Goal: Task Accomplishment & Management: Manage account settings

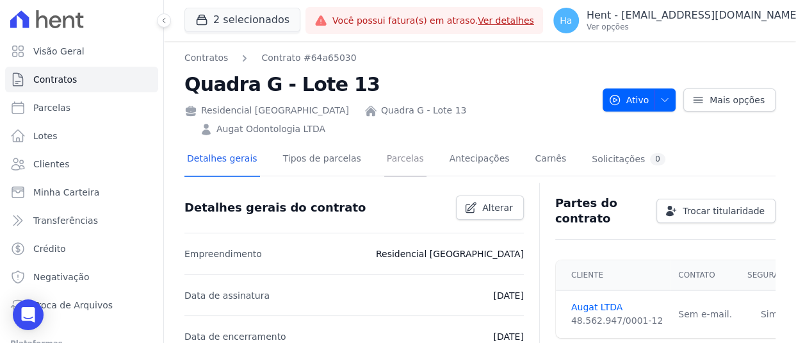
click at [392, 143] on link "Parcelas" at bounding box center [405, 160] width 42 height 34
click at [708, 204] on span "Trocar titularidade" at bounding box center [724, 210] width 82 height 13
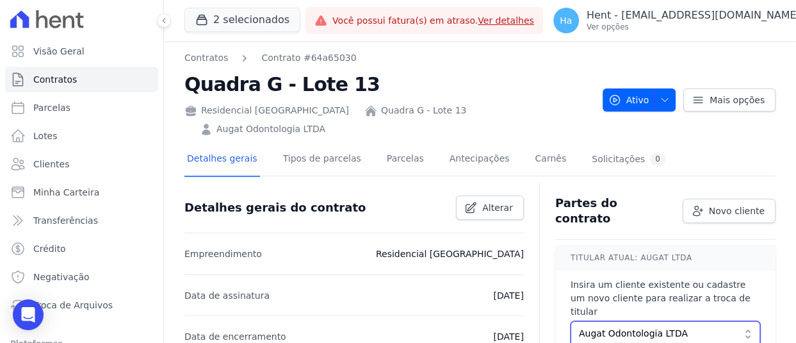
click at [693, 327] on span "Augat Odontologia LTDA" at bounding box center [656, 333] width 155 height 13
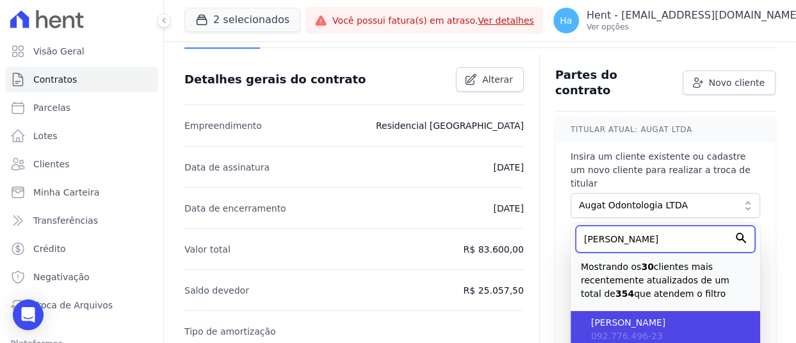
scroll to position [192, 0]
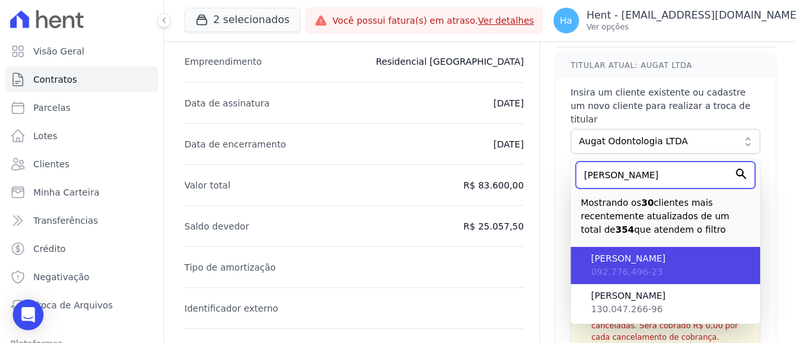
type input "André"
click at [640, 252] on span "ANDRÉ DE MESQUITA DUARTE" at bounding box center [670, 258] width 159 height 13
type input "649ce399-4896-41e4-80d5-458af4ab368d"
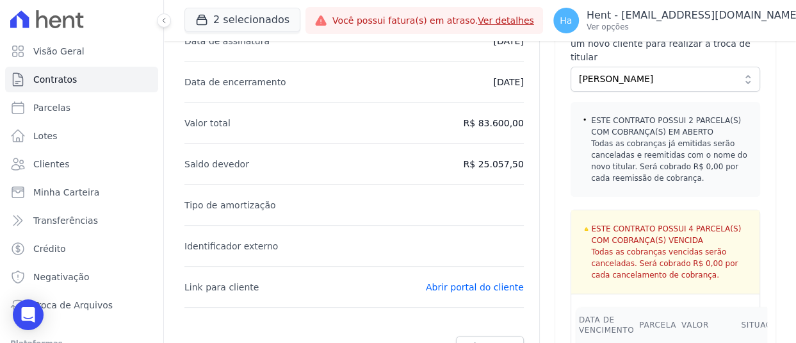
scroll to position [384, 0]
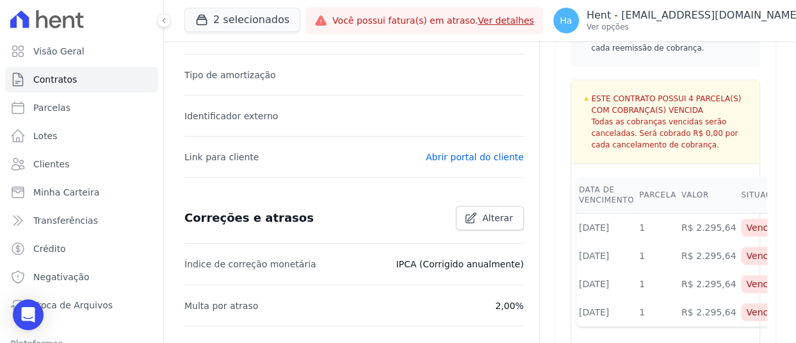
drag, startPoint x: 578, startPoint y: 188, endPoint x: 598, endPoint y: 187, distance: 19.9
click at [598, 213] on td "15/05/2025" at bounding box center [606, 227] width 60 height 29
drag, startPoint x: 594, startPoint y: 211, endPoint x: 607, endPoint y: 213, distance: 13.6
click at [607, 241] on td "15/08/2025" at bounding box center [606, 255] width 60 height 28
drag, startPoint x: 596, startPoint y: 237, endPoint x: 607, endPoint y: 241, distance: 12.4
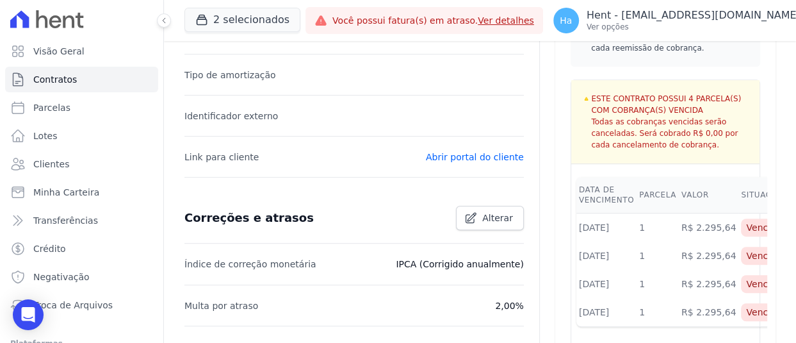
click at [606, 270] on td "15/07/2025" at bounding box center [606, 284] width 60 height 28
drag, startPoint x: 589, startPoint y: 272, endPoint x: 608, endPoint y: 273, distance: 19.3
click at [608, 298] on td "15/06/2025" at bounding box center [606, 312] width 60 height 28
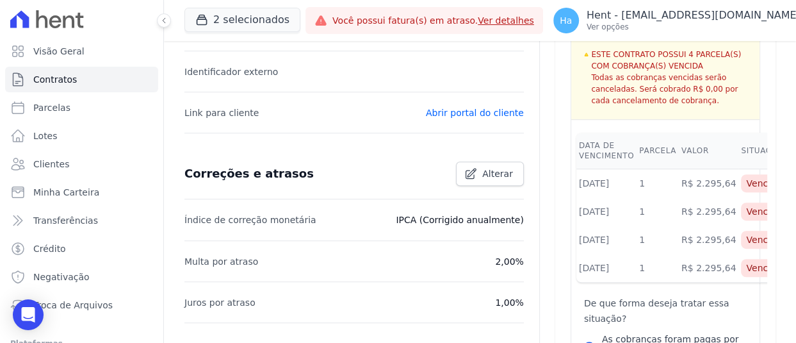
scroll to position [448, 0]
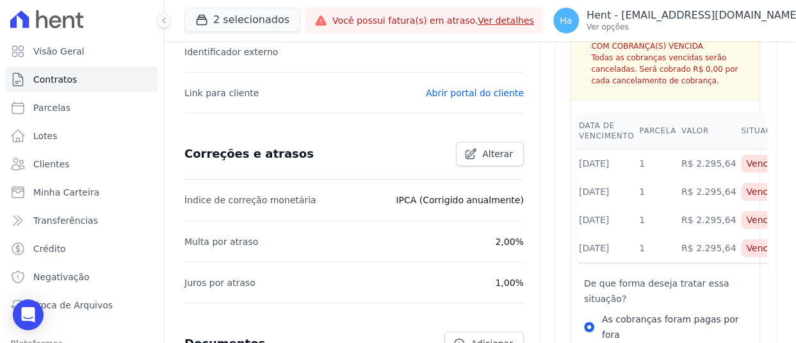
click at [710, 275] on p "De que forma deseja tratar essa situação?" at bounding box center [665, 290] width 163 height 31
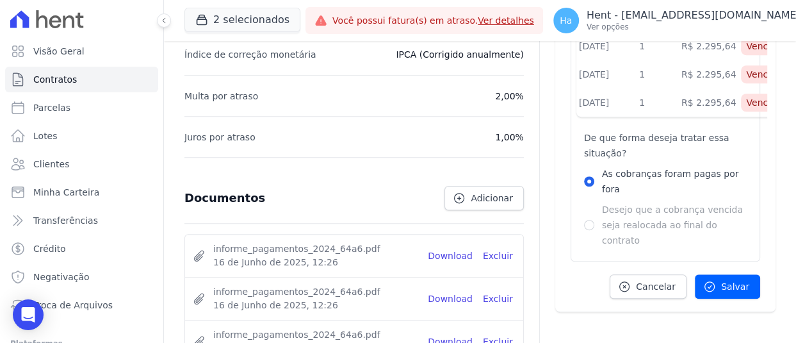
scroll to position [640, 0]
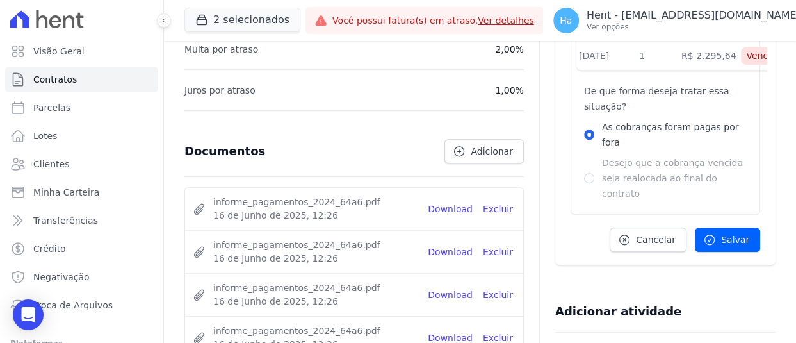
click at [589, 155] on div "Desejo que a cobrança vencida seja realocada ao final do contrato" at bounding box center [665, 178] width 163 height 46
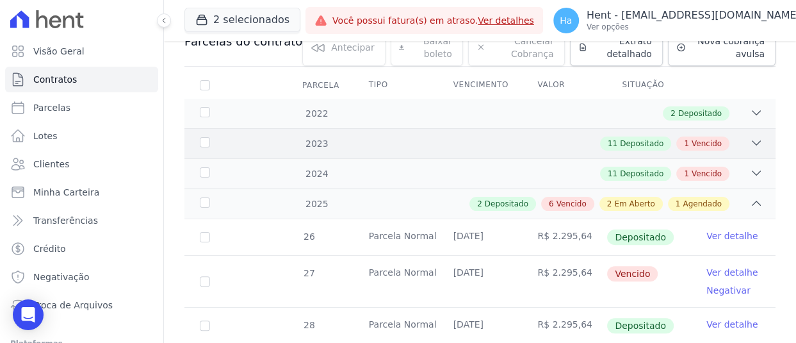
scroll to position [192, 0]
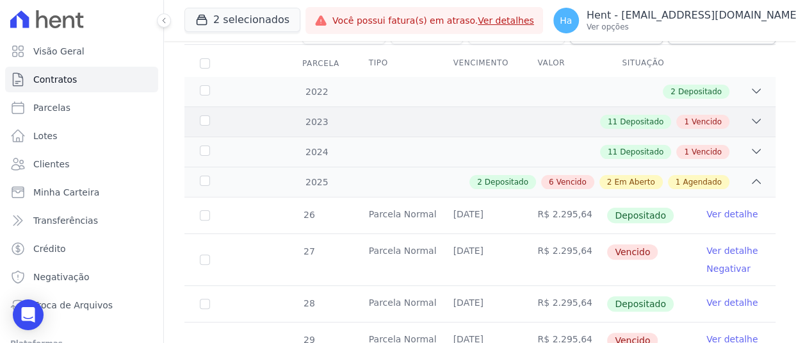
click at [750, 115] on icon at bounding box center [756, 121] width 13 height 13
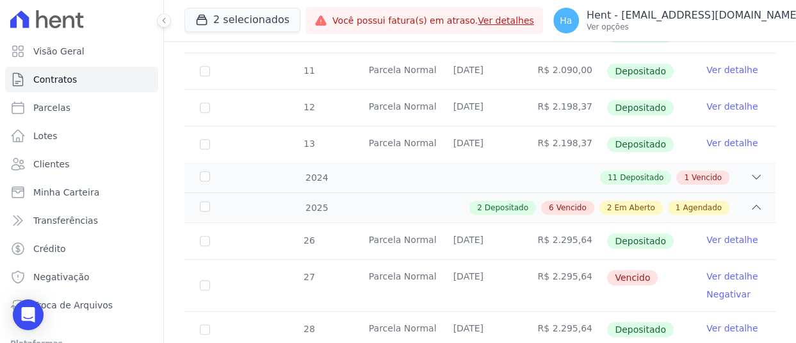
scroll to position [640, 0]
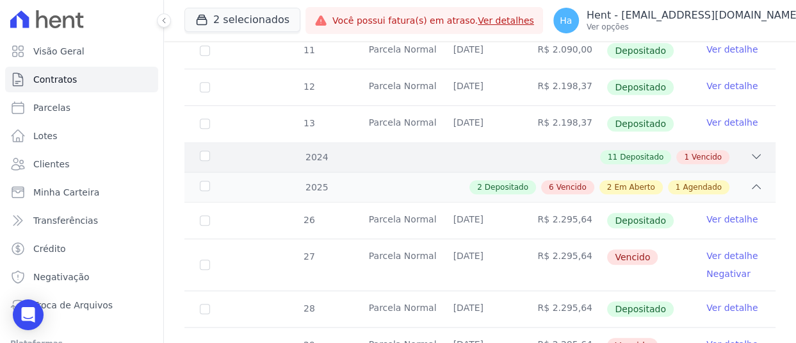
click at [750, 150] on icon at bounding box center [756, 156] width 13 height 13
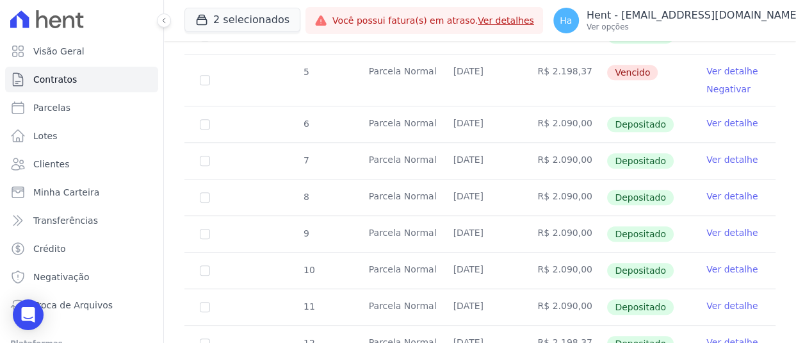
scroll to position [320, 0]
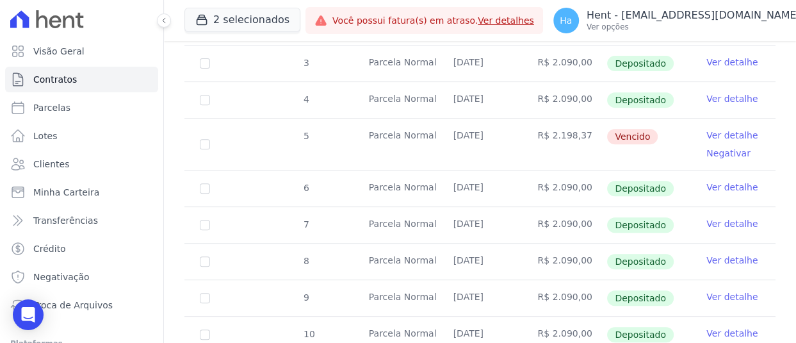
click at [726, 129] on link "Ver detalhe" at bounding box center [731, 135] width 51 height 13
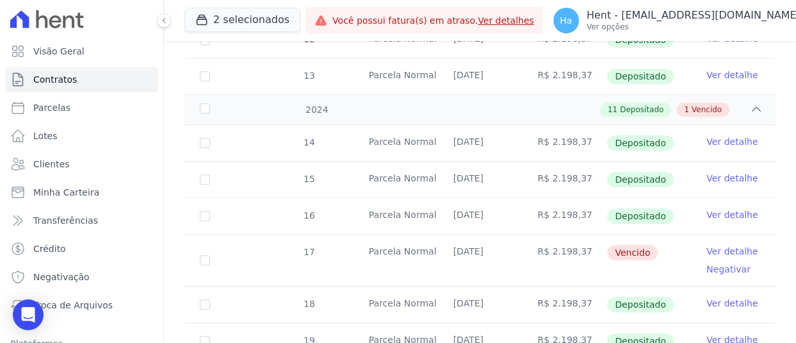
scroll to position [704, 0]
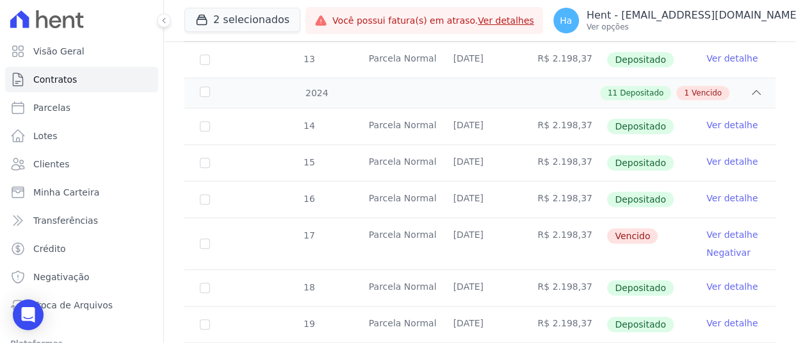
click at [711, 228] on link "Ver detalhe" at bounding box center [731, 234] width 51 height 13
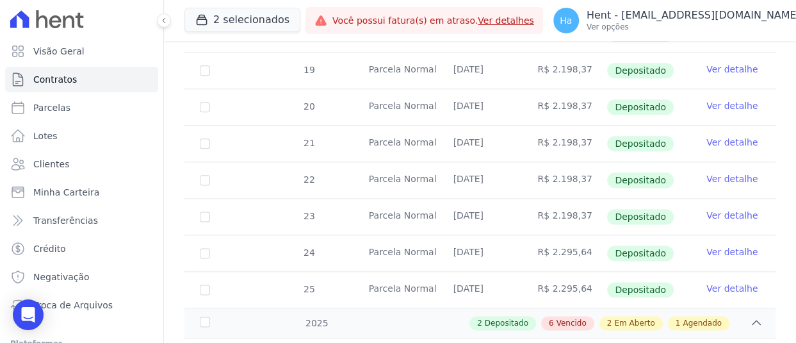
scroll to position [1025, 0]
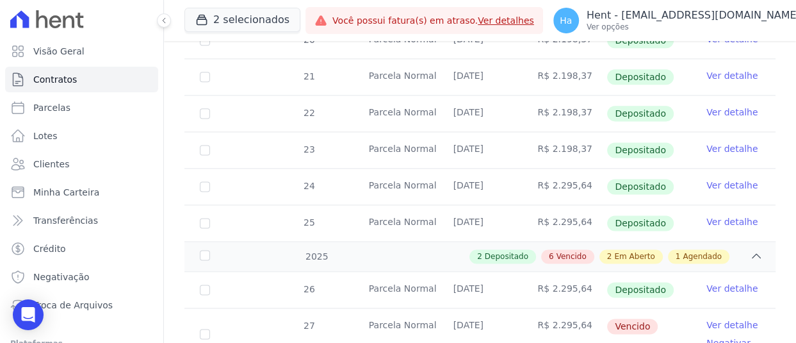
click at [734, 318] on link "Ver detalhe" at bounding box center [731, 324] width 51 height 13
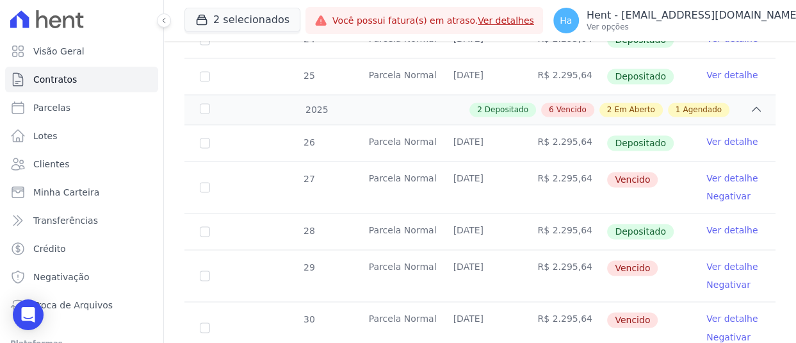
scroll to position [1217, 0]
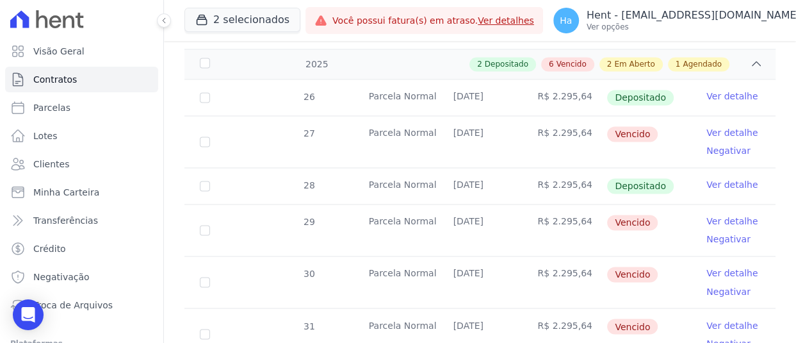
click at [722, 215] on link "Ver detalhe" at bounding box center [731, 221] width 51 height 13
click at [734, 266] on link "Ver detalhe" at bounding box center [731, 272] width 51 height 13
click at [728, 318] on link "Ver detalhe" at bounding box center [731, 324] width 51 height 13
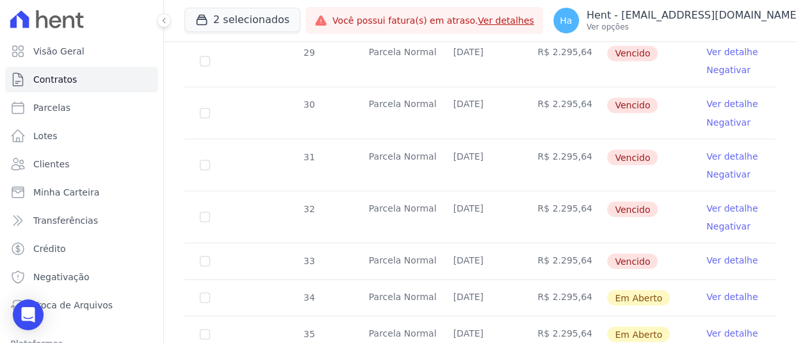
scroll to position [1409, 0]
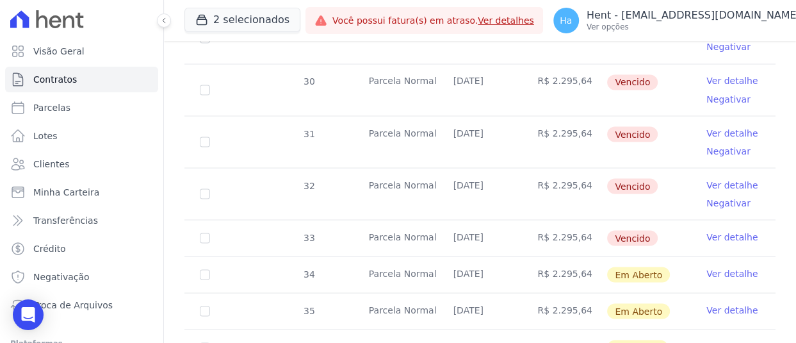
click at [727, 178] on link "Ver detalhe" at bounding box center [731, 184] width 51 height 13
click at [715, 230] on link "Ver detalhe" at bounding box center [731, 236] width 51 height 13
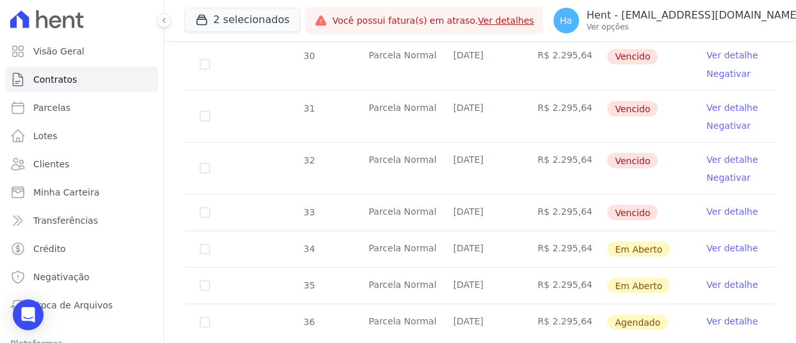
scroll to position [1447, 0]
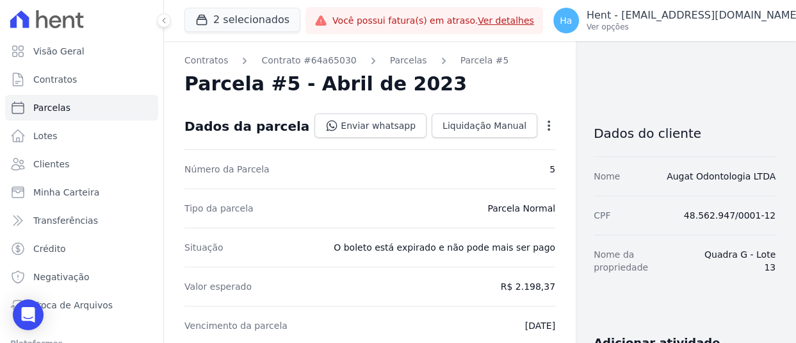
click at [548, 129] on icon "button" at bounding box center [549, 125] width 3 height 10
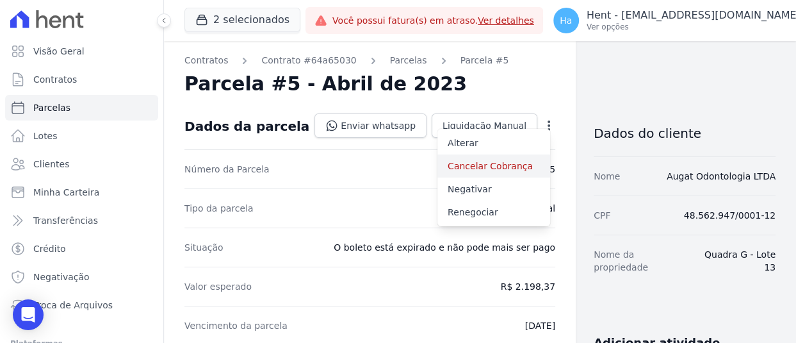
click at [446, 170] on link "Cancelar Cobrança" at bounding box center [493, 165] width 113 height 23
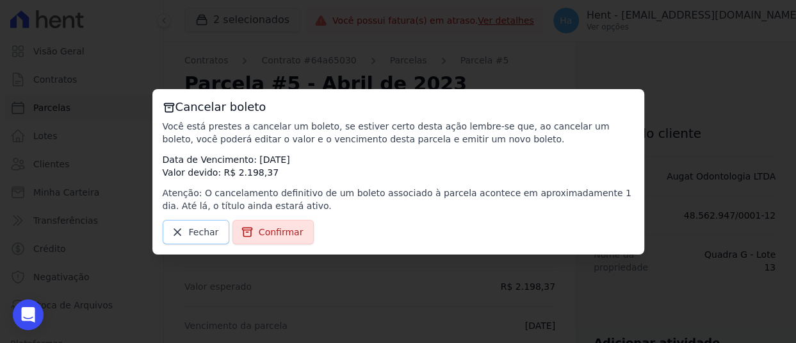
click at [189, 230] on span "Fechar" at bounding box center [204, 231] width 30 height 13
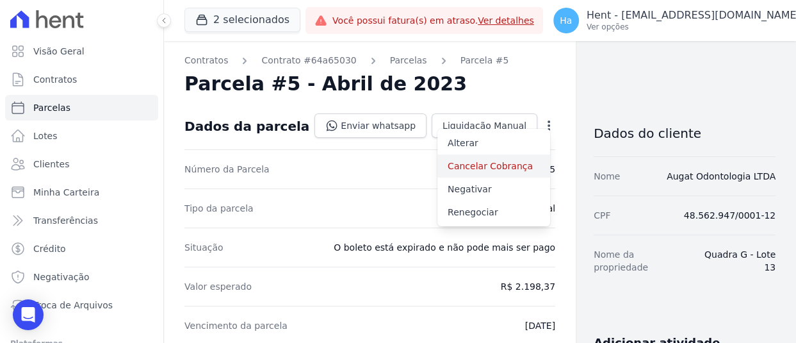
click at [477, 168] on link "Cancelar Cobrança" at bounding box center [493, 165] width 113 height 23
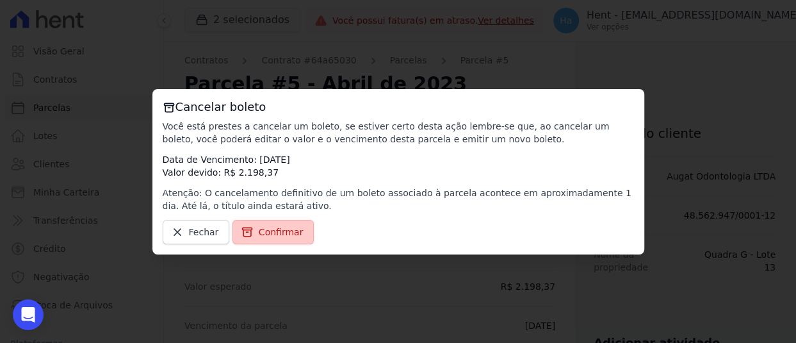
click at [259, 232] on span "Confirmar" at bounding box center [281, 231] width 45 height 13
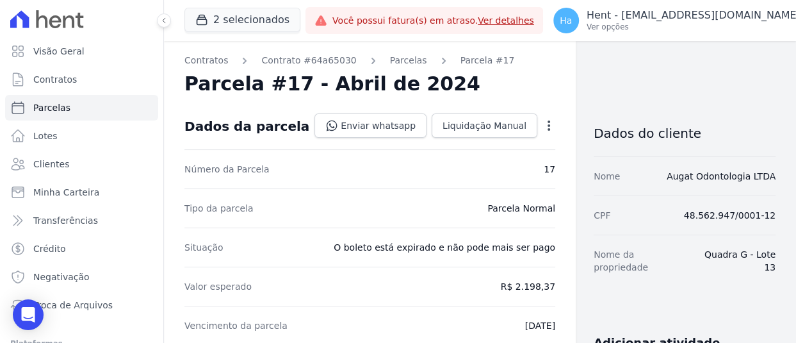
click at [542, 122] on icon "button" at bounding box center [548, 125] width 13 height 13
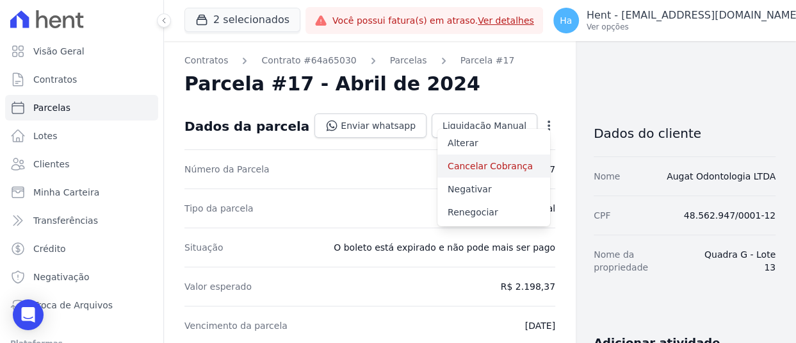
click at [475, 163] on link "Cancelar Cobrança" at bounding box center [493, 165] width 113 height 23
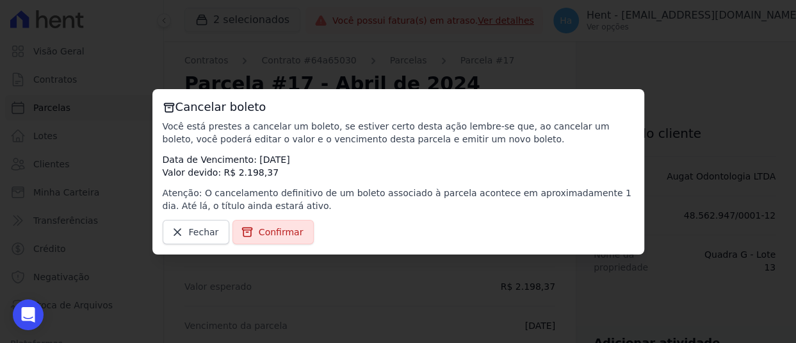
click at [264, 231] on span "Confirmar" at bounding box center [281, 231] width 45 height 13
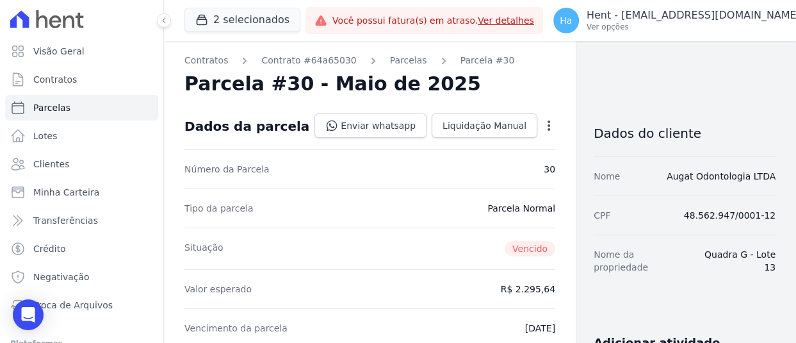
click at [542, 126] on icon "button" at bounding box center [548, 125] width 13 height 13
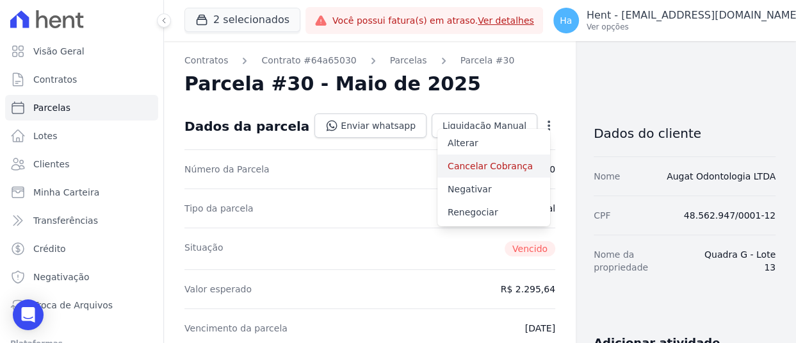
click at [468, 163] on link "Cancelar Cobrança" at bounding box center [493, 165] width 113 height 23
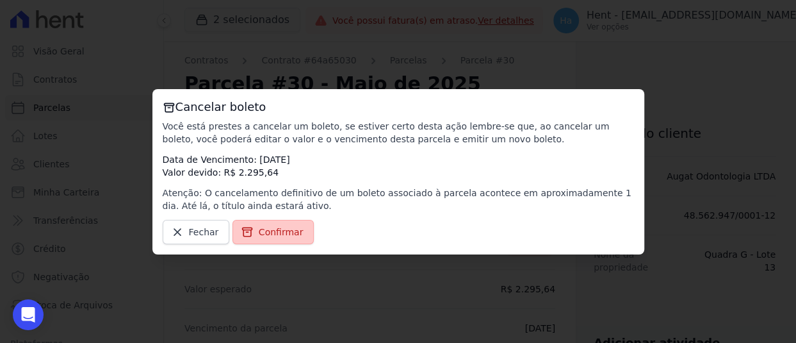
click at [288, 229] on span "Confirmar" at bounding box center [281, 231] width 45 height 13
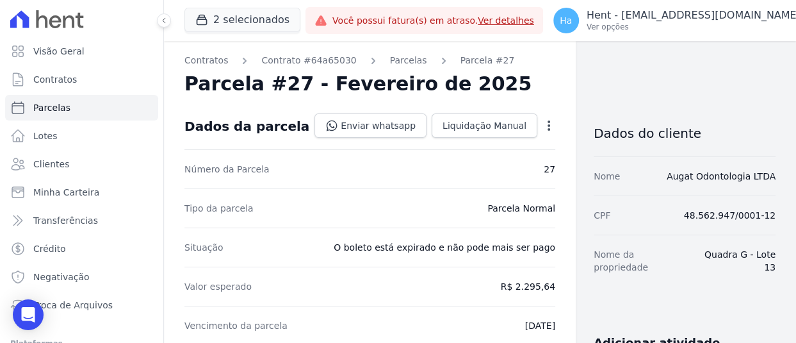
click at [530, 115] on dd "Enviar whatsapp Registrar envio de WhatsApp Caso o envio da mensagem via WhatsA…" at bounding box center [434, 125] width 241 height 24
click at [548, 124] on icon "button" at bounding box center [549, 125] width 3 height 10
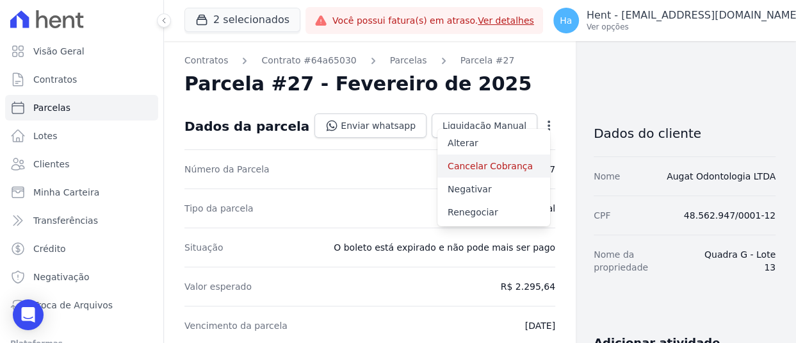
click at [448, 170] on link "Cancelar Cobrança" at bounding box center [493, 165] width 113 height 23
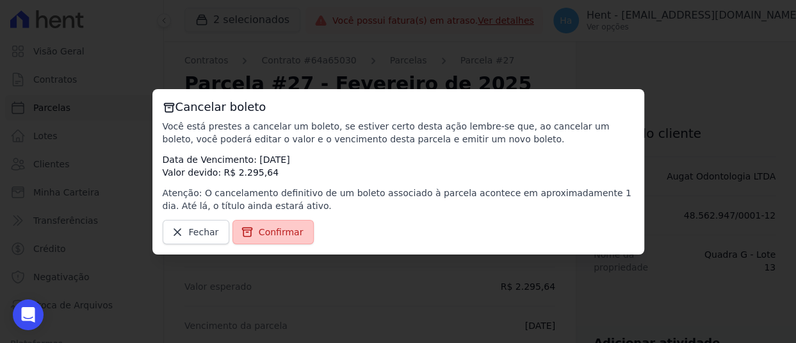
click at [277, 236] on span "Confirmar" at bounding box center [281, 231] width 45 height 13
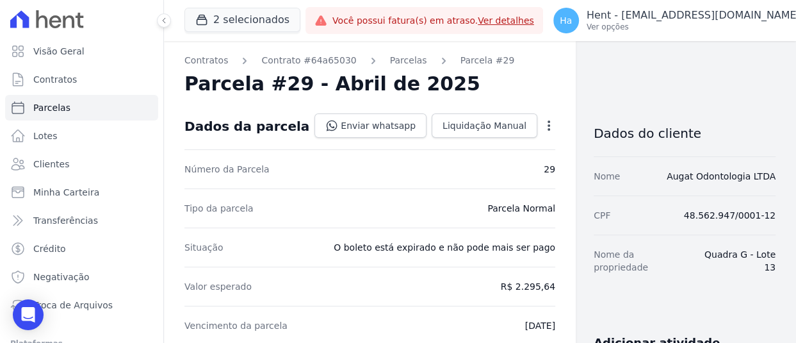
click at [542, 127] on icon "button" at bounding box center [548, 125] width 13 height 13
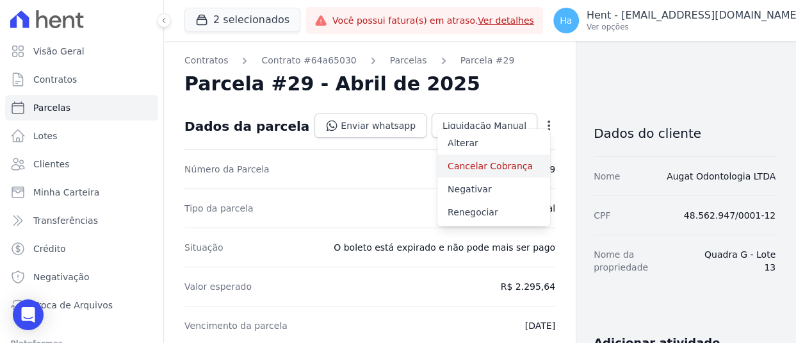
click at [458, 164] on link "Cancelar Cobrança" at bounding box center [493, 165] width 113 height 23
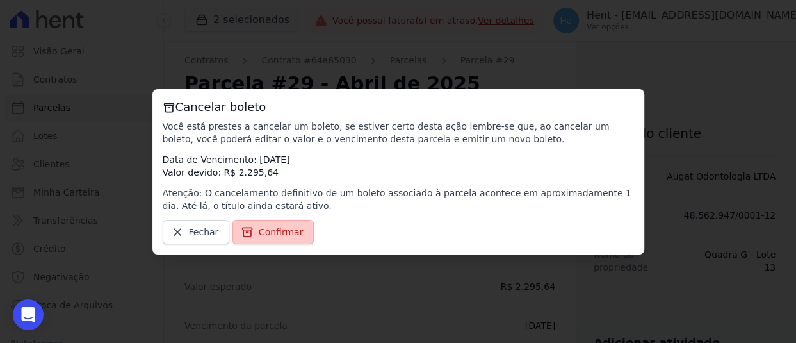
click at [266, 229] on span "Confirmar" at bounding box center [281, 231] width 45 height 13
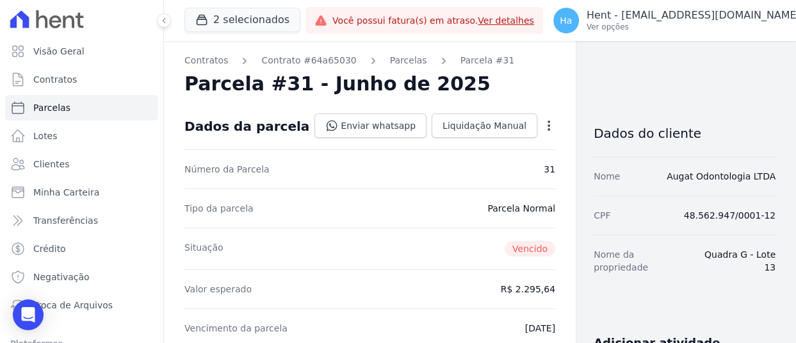
click at [542, 131] on icon "button" at bounding box center [548, 125] width 13 height 13
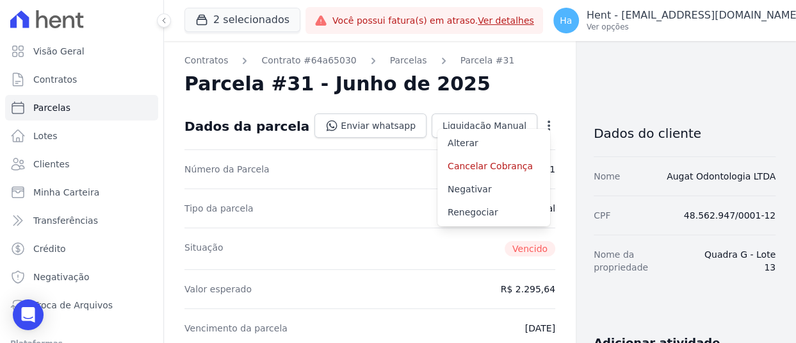
click at [482, 166] on link "Cancelar Cobrança" at bounding box center [493, 165] width 113 height 23
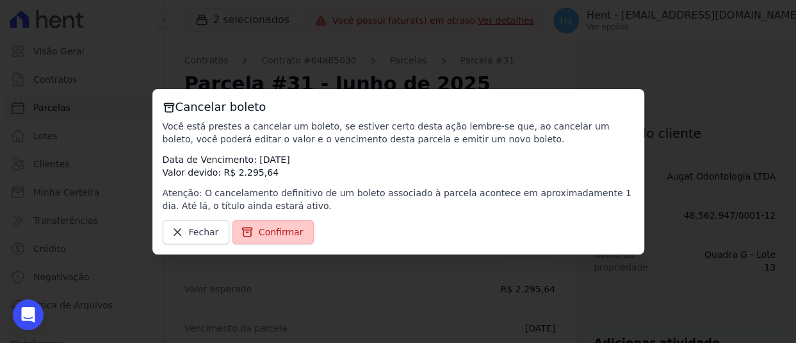
click at [284, 224] on link "Confirmar" at bounding box center [273, 232] width 82 height 24
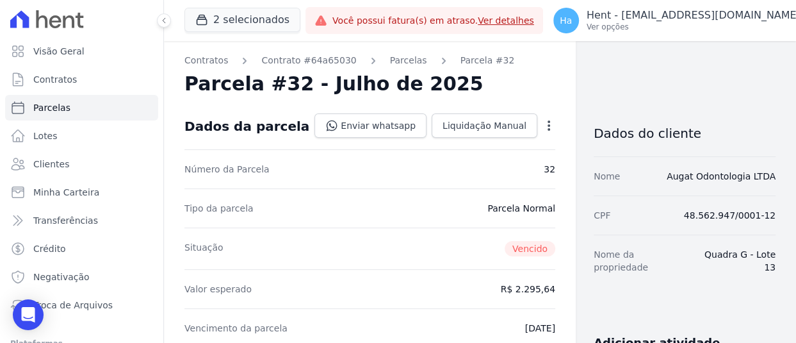
click at [548, 124] on icon "button" at bounding box center [549, 125] width 3 height 10
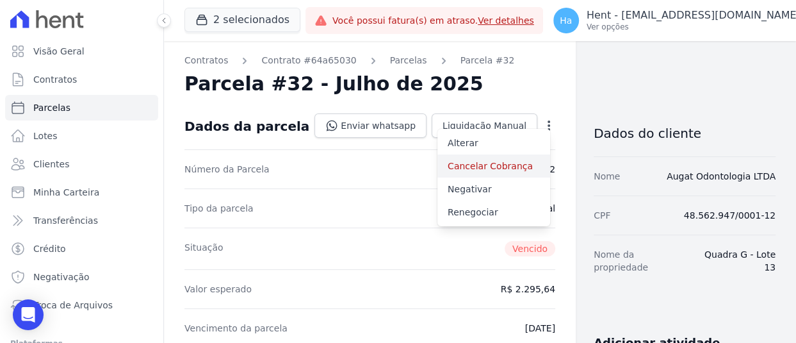
click at [467, 173] on link "Cancelar Cobrança" at bounding box center [493, 165] width 113 height 23
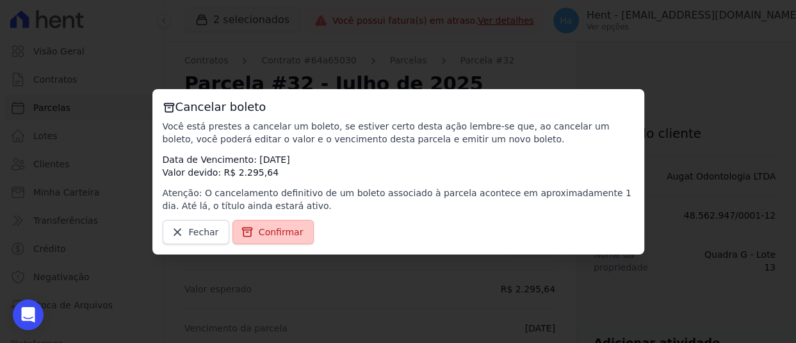
click at [276, 233] on span "Confirmar" at bounding box center [281, 231] width 45 height 13
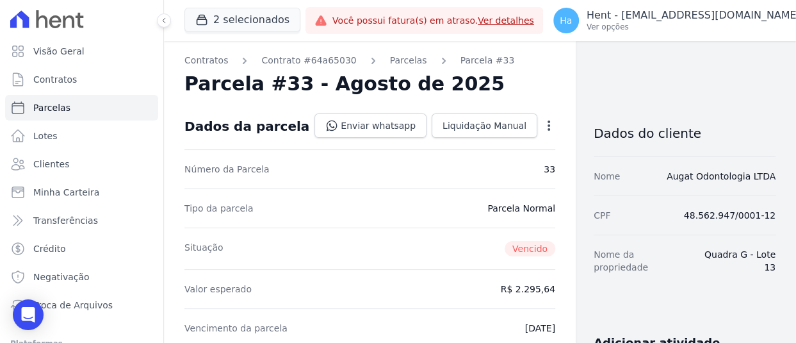
click at [542, 120] on icon "button" at bounding box center [548, 125] width 13 height 13
click at [450, 166] on link "Cancelar Cobrança" at bounding box center [493, 165] width 113 height 23
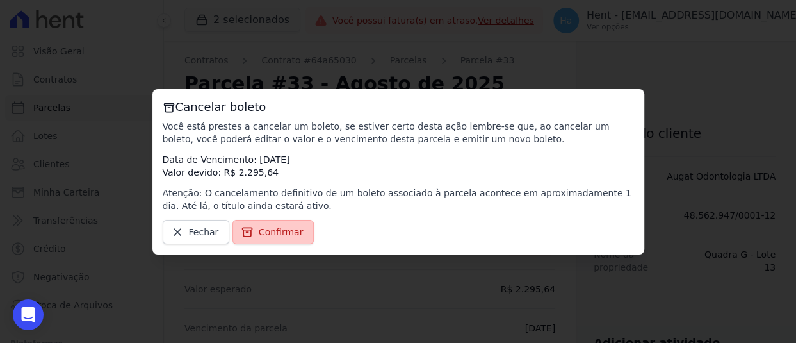
click at [279, 232] on span "Confirmar" at bounding box center [281, 231] width 45 height 13
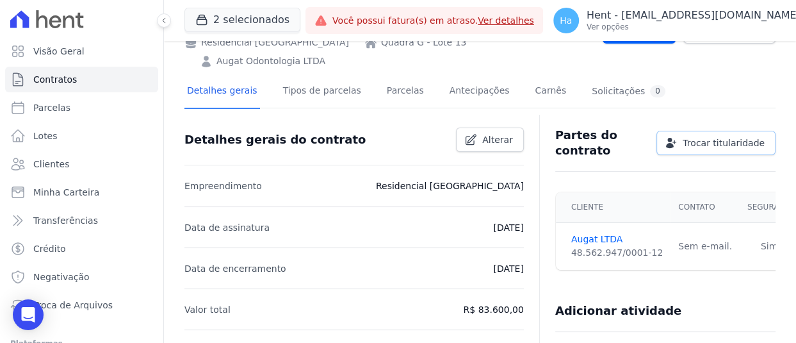
scroll to position [64, 0]
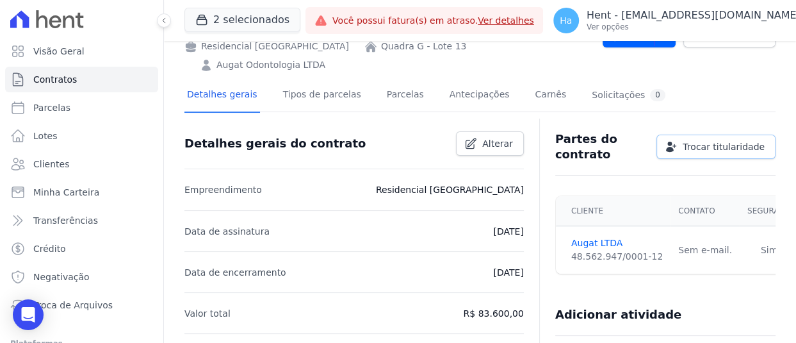
click at [718, 140] on span "Trocar titularidade" at bounding box center [724, 146] width 82 height 13
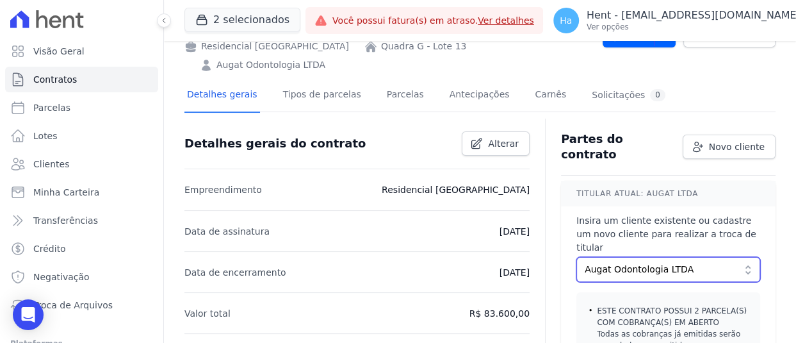
click at [630, 263] on span "Augat Odontologia LTDA" at bounding box center [659, 269] width 149 height 13
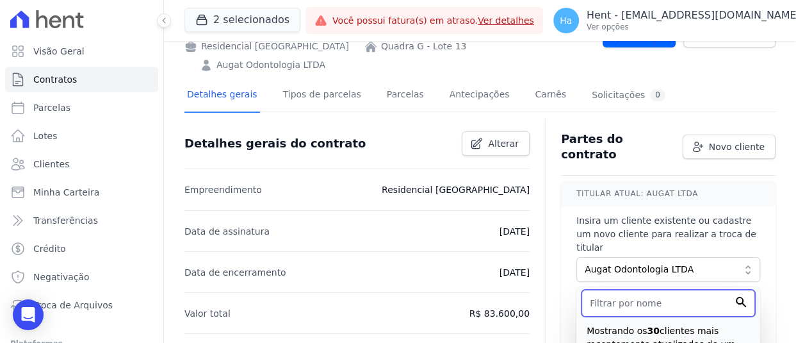
click at [648, 289] on input "text" at bounding box center [669, 302] width 174 height 27
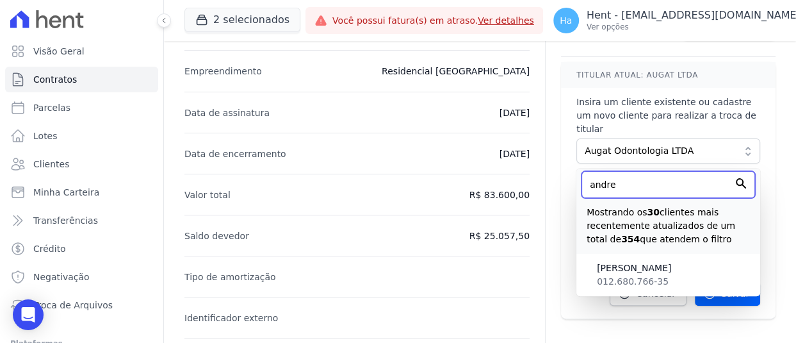
scroll to position [192, 0]
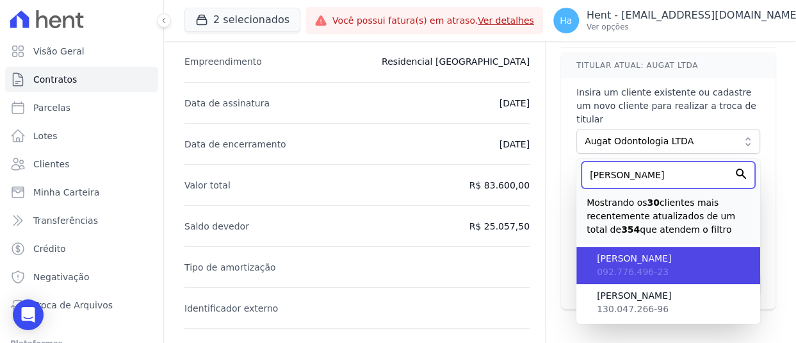
type input "andré"
click at [633, 252] on span "[PERSON_NAME] [PERSON_NAME]" at bounding box center [673, 258] width 153 height 13
type input "649ce399-4896-41e4-80d5-458af4ab368d"
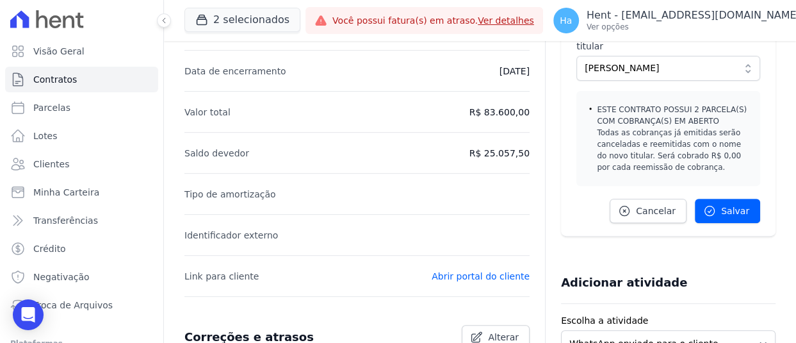
scroll to position [203, 0]
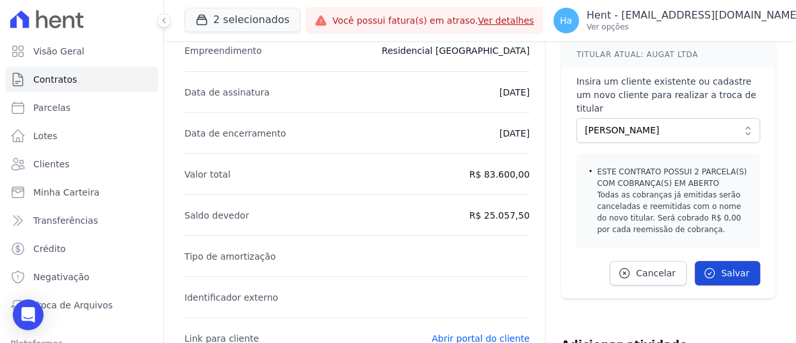
click at [731, 266] on span "Salvar" at bounding box center [735, 272] width 28 height 13
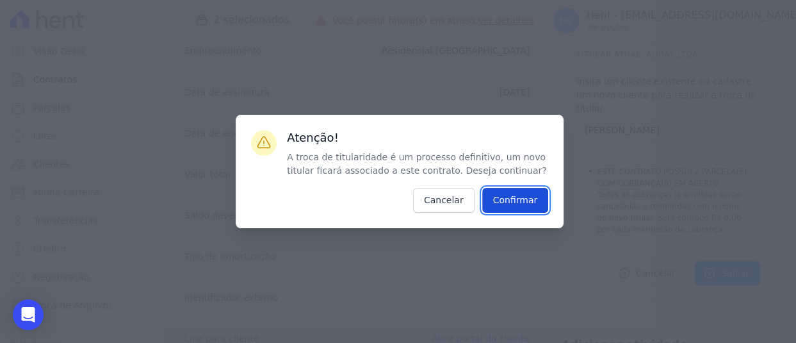
click at [524, 200] on input "Confirmar" at bounding box center [515, 200] width 67 height 25
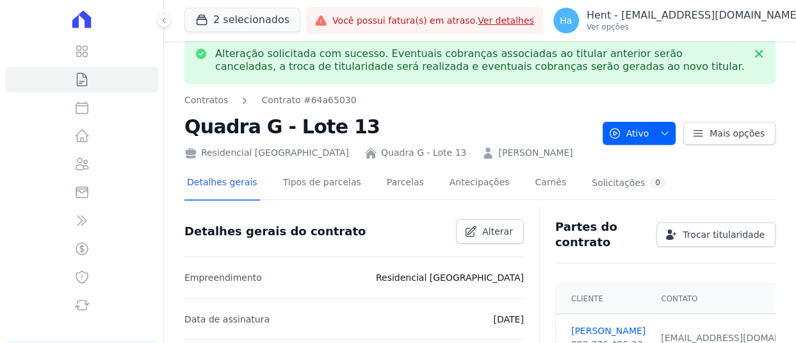
scroll to position [0, 0]
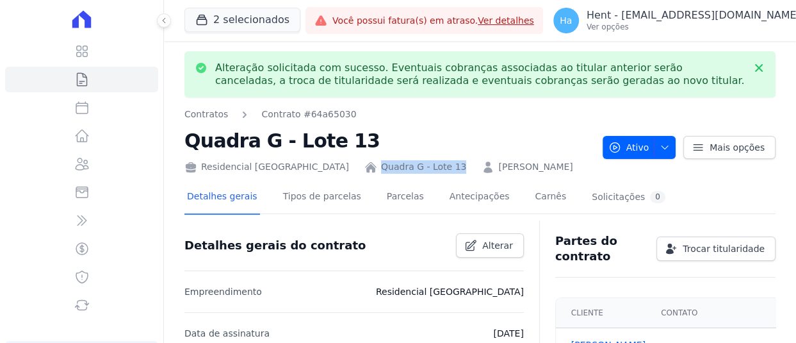
drag, startPoint x: 430, startPoint y: 167, endPoint x: 347, endPoint y: 165, distance: 83.3
click at [347, 165] on div "Residencial Jardim Dummont Quadra G - Lote 13 ANDRÉ DE MESQUITA DUARTE" at bounding box center [388, 164] width 408 height 19
copy link "Quadra G - Lote 13"
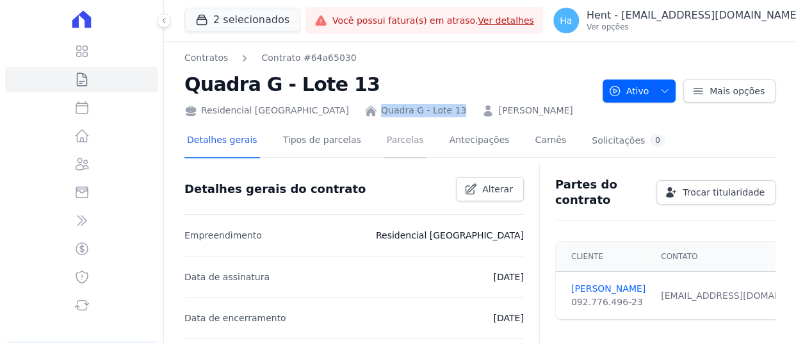
click at [384, 142] on link "Parcelas" at bounding box center [405, 141] width 42 height 34
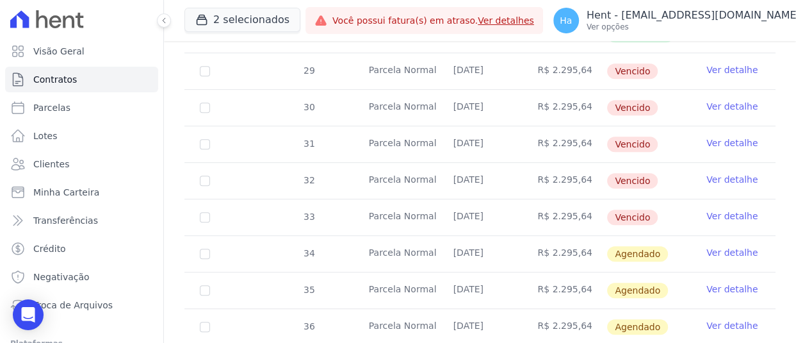
scroll to position [466, 0]
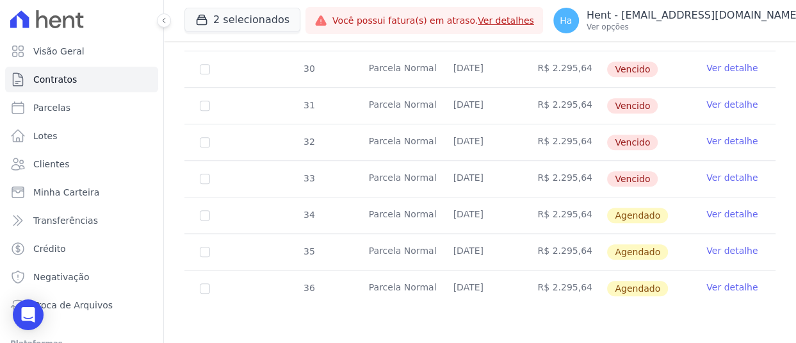
drag, startPoint x: 582, startPoint y: 287, endPoint x: 528, endPoint y: 282, distance: 54.7
click at [528, 282] on td "R$ 2.295,64" at bounding box center [564, 288] width 85 height 36
copy td "R$ 2.295,64"
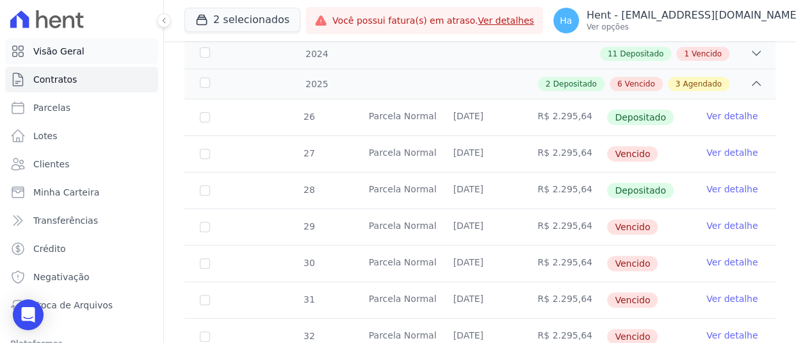
scroll to position [81, 0]
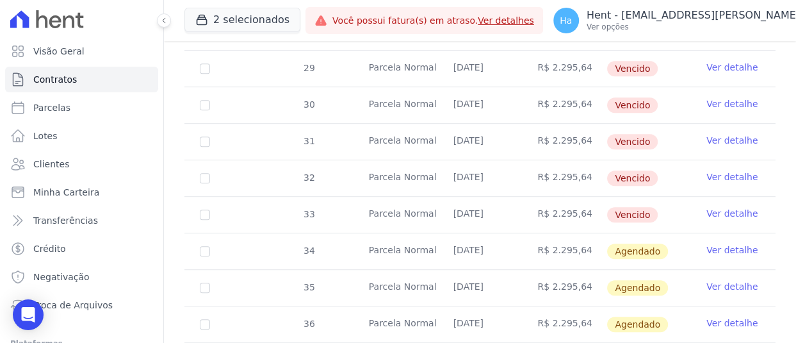
scroll to position [384, 0]
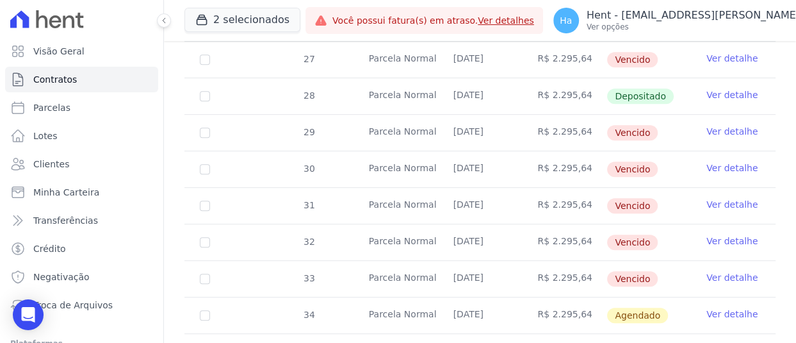
drag, startPoint x: 532, startPoint y: 256, endPoint x: 583, endPoint y: 256, distance: 51.9
click at [583, 261] on td "R$ 2.295,64" at bounding box center [564, 279] width 85 height 36
drag, startPoint x: 550, startPoint y: 218, endPoint x: 580, endPoint y: 218, distance: 29.5
click at [579, 224] on td "R$ 2.295,64" at bounding box center [564, 242] width 85 height 36
drag, startPoint x: 536, startPoint y: 187, endPoint x: 566, endPoint y: 187, distance: 29.5
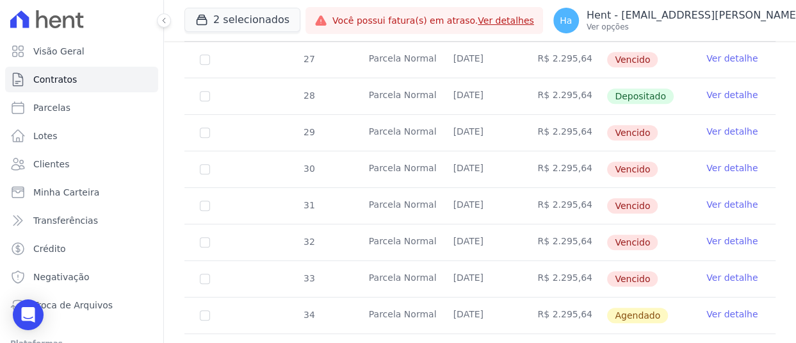
click at [563, 188] on td "R$ 2.295,64" at bounding box center [564, 206] width 85 height 36
drag, startPoint x: 560, startPoint y: 147, endPoint x: 588, endPoint y: 146, distance: 27.5
click at [585, 151] on td "R$ 2.295,64" at bounding box center [564, 169] width 85 height 36
drag, startPoint x: 542, startPoint y: 115, endPoint x: 560, endPoint y: 115, distance: 17.9
click at [560, 115] on td "R$ 2.295,64" at bounding box center [564, 133] width 85 height 36
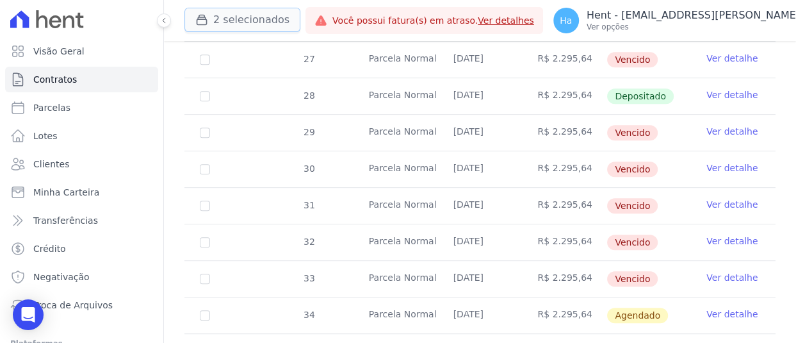
click at [256, 22] on button "2 selecionados" at bounding box center [242, 20] width 116 height 24
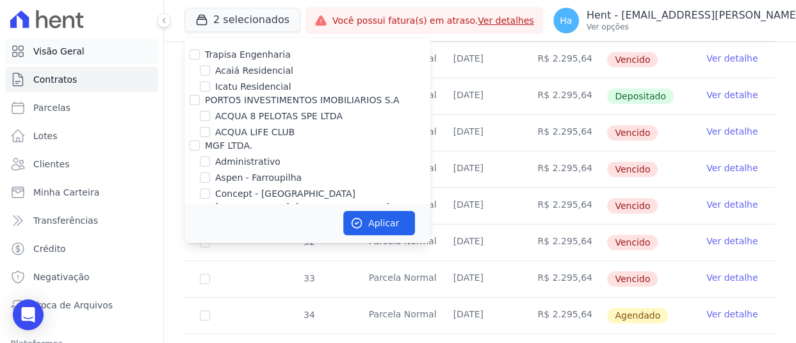
click at [86, 52] on link "Visão Geral" at bounding box center [81, 51] width 153 height 26
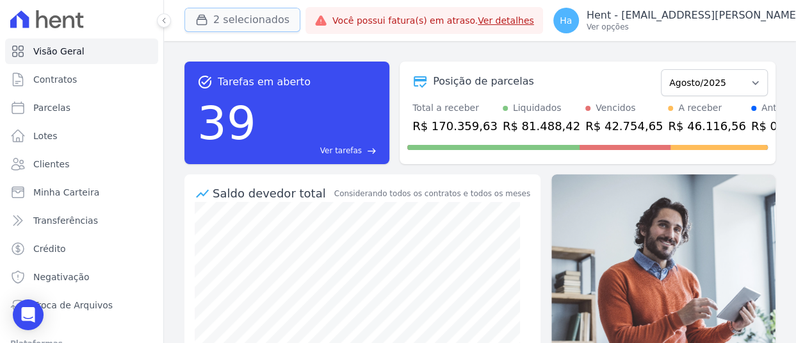
click at [254, 20] on button "2 selecionados" at bounding box center [242, 20] width 116 height 24
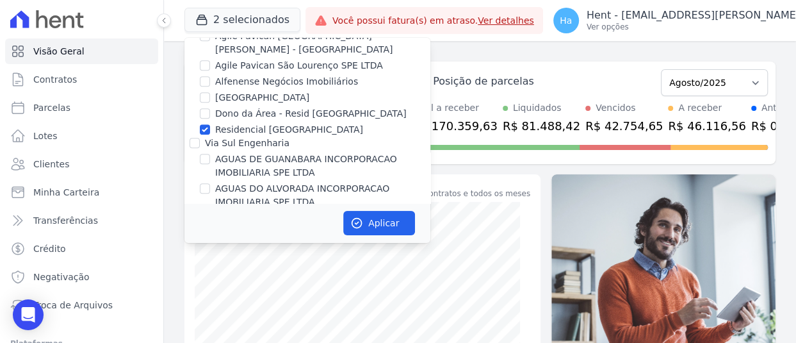
scroll to position [470, 0]
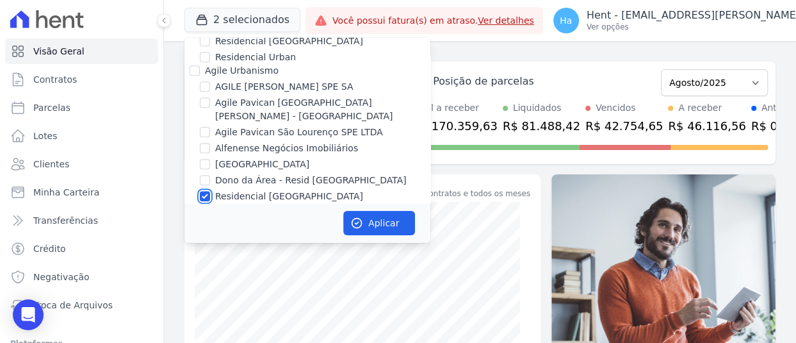
click at [203, 191] on input "Residencial [GEOGRAPHIC_DATA]" at bounding box center [205, 196] width 10 height 10
checkbox input "false"
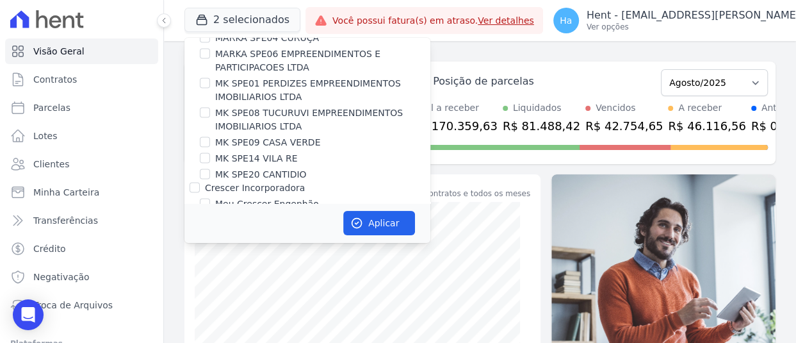
scroll to position [7560, 0]
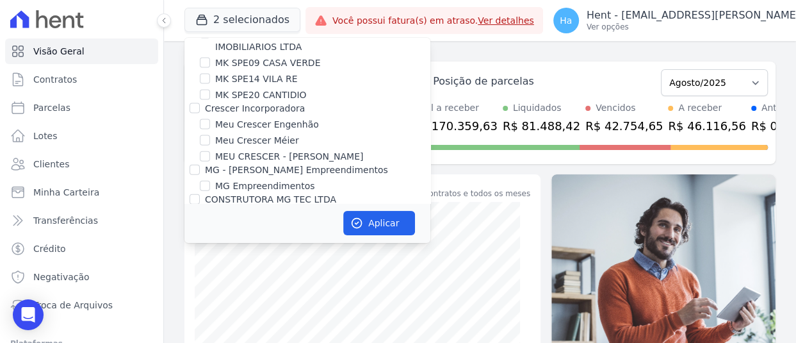
click at [192, 341] on input "Construtora Fontanive" at bounding box center [195, 346] width 10 height 10
checkbox input "false"
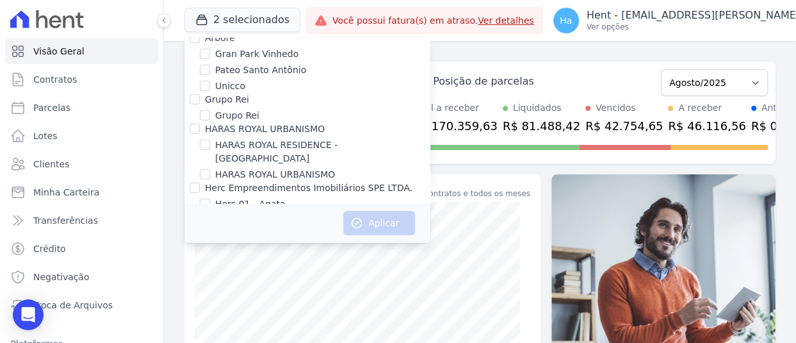
scroll to position [5263, 0]
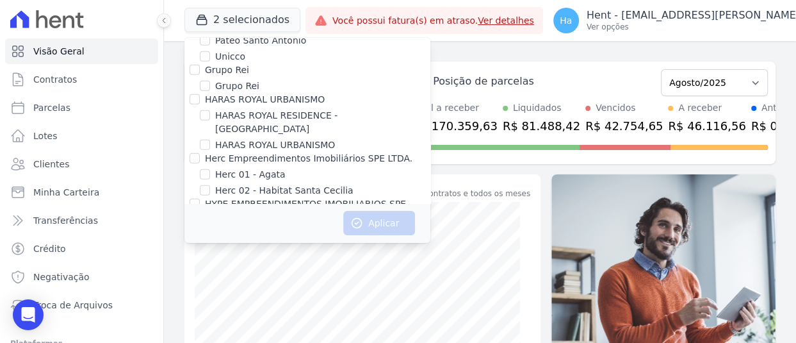
click at [207, 244] on input "HIGH 2 CITY HABITAT" at bounding box center [205, 249] width 10 height 10
checkbox input "true"
click at [370, 218] on button "Aplicar" at bounding box center [379, 223] width 72 height 24
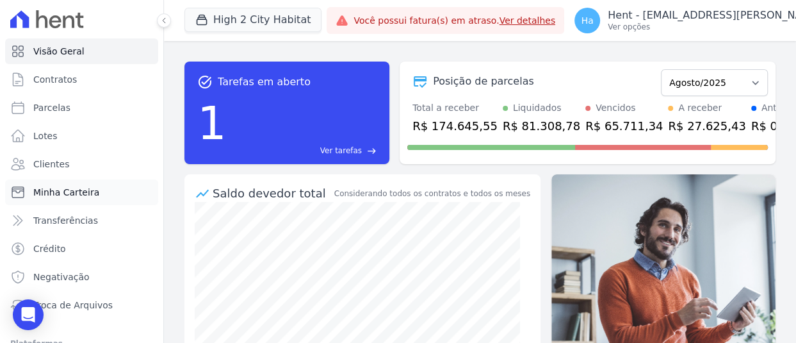
click at [73, 191] on span "Minha Carteira" at bounding box center [66, 192] width 66 height 13
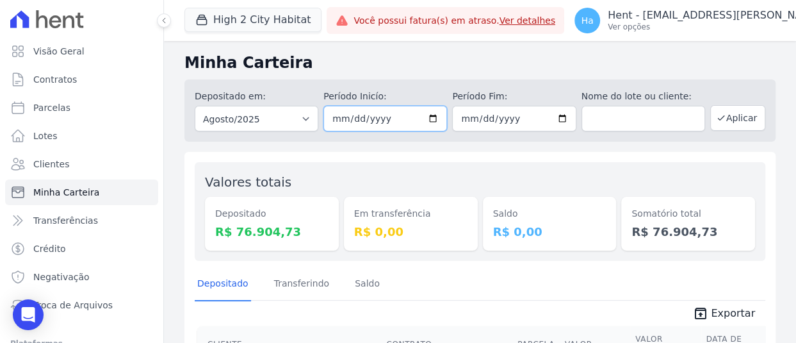
click at [338, 111] on input "2025-08-01" at bounding box center [385, 119] width 124 height 26
type input "2025-08-11"
click at [460, 113] on input "2025-08-31" at bounding box center [514, 119] width 124 height 26
type input "2025-08-13"
click at [740, 113] on button "Aplicar" at bounding box center [737, 118] width 55 height 26
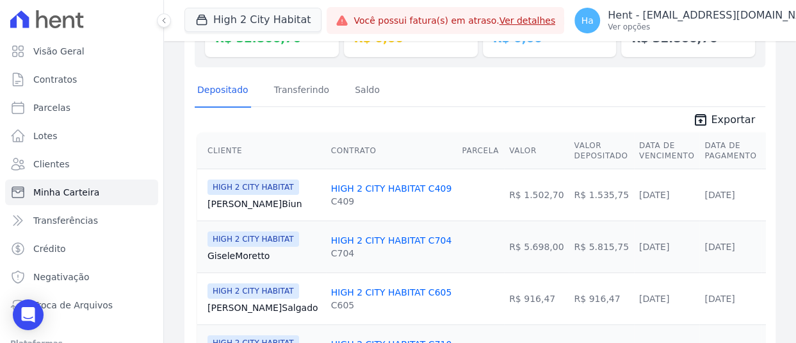
scroll to position [256, 0]
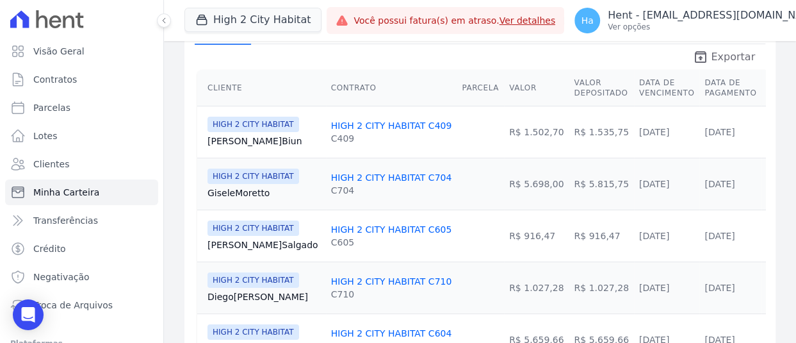
click at [730, 54] on span "Exportar" at bounding box center [733, 56] width 44 height 15
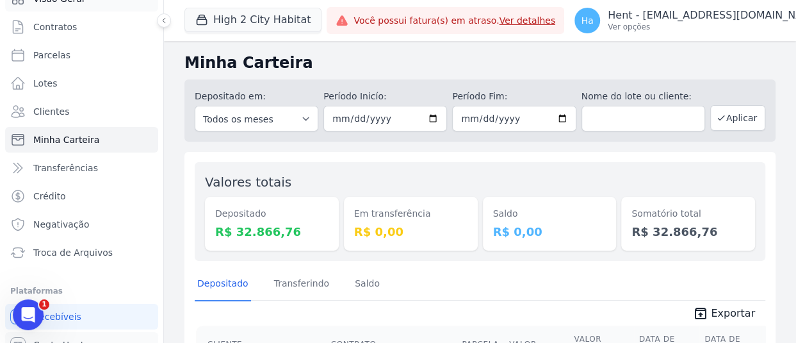
scroll to position [0, 0]
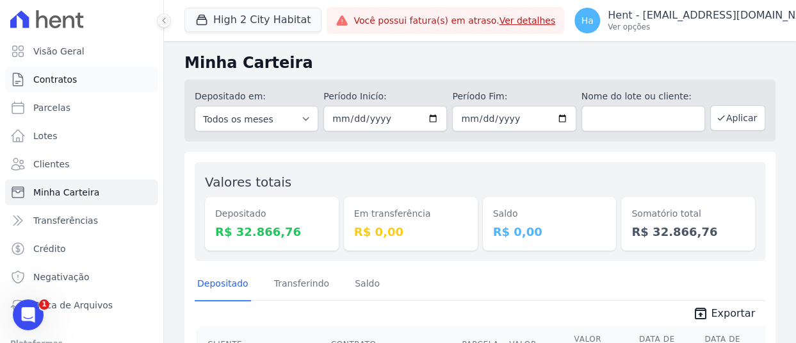
click at [63, 76] on span "Contratos" at bounding box center [55, 79] width 44 height 13
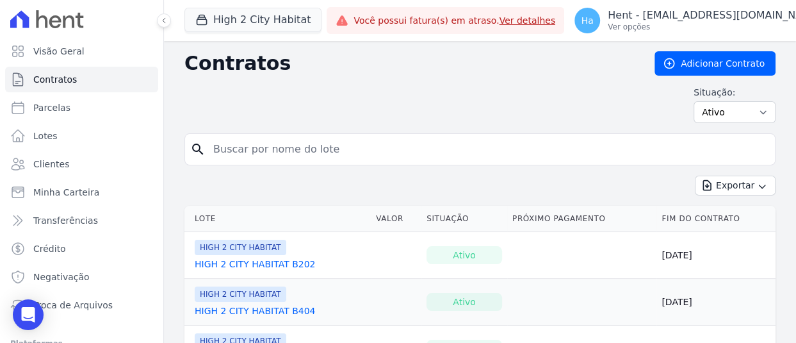
click at [258, 258] on link "HIGH 2 CITY HABITAT B202" at bounding box center [255, 263] width 120 height 13
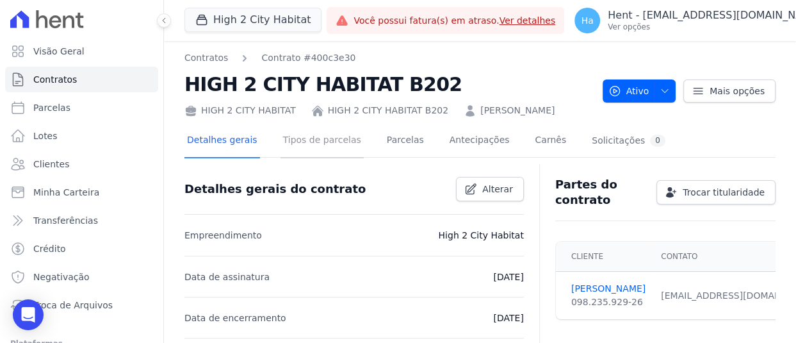
click at [295, 150] on link "Tipos de parcelas" at bounding box center [322, 141] width 83 height 34
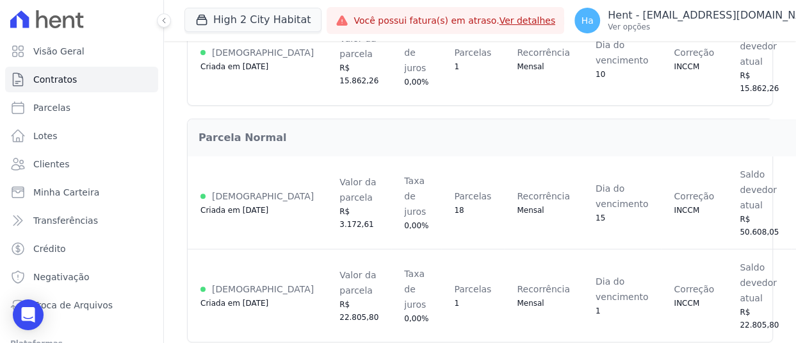
scroll to position [256, 0]
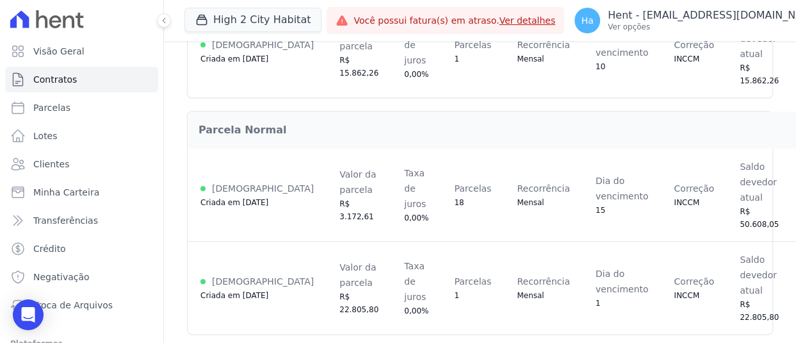
click at [274, 27] on button "High 2 City Habitat" at bounding box center [252, 20] width 137 height 24
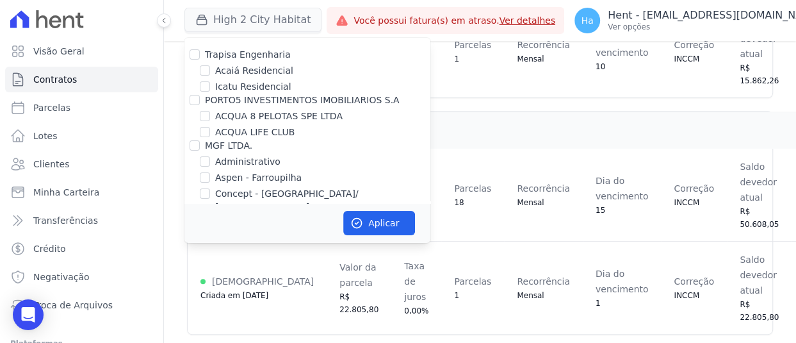
scroll to position [2615, 0]
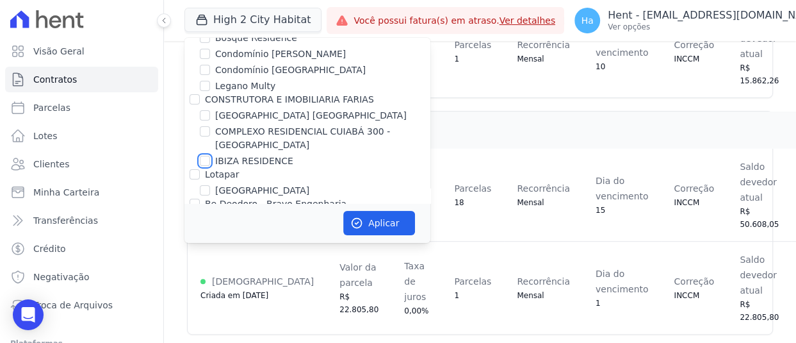
click at [204, 156] on input "IBIZA RESIDENCE" at bounding box center [205, 161] width 10 height 10
checkbox input "true"
click at [412, 220] on button "Aplicar" at bounding box center [379, 223] width 72 height 24
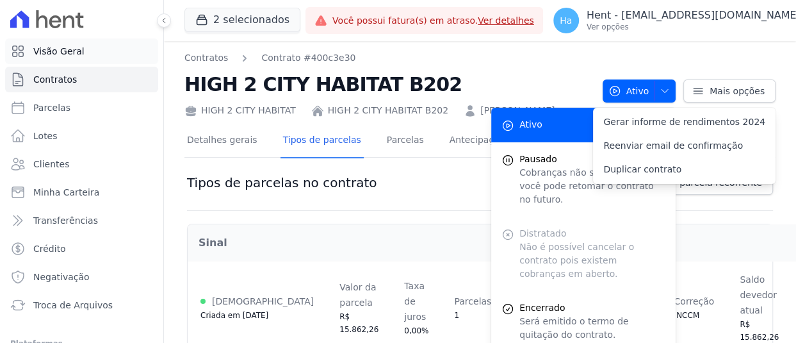
click at [67, 51] on span "Visão Geral" at bounding box center [58, 51] width 51 height 13
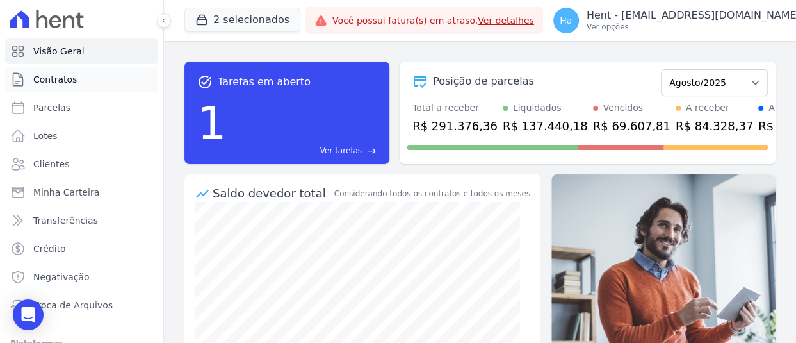
click at [60, 86] on link "Contratos" at bounding box center [81, 80] width 153 height 26
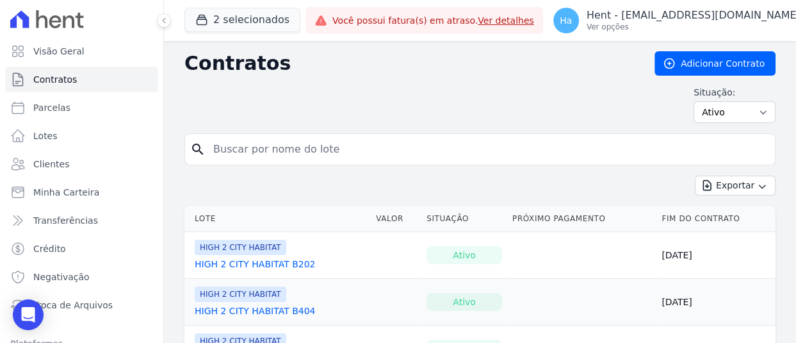
click at [366, 156] on input "search" at bounding box center [488, 149] width 564 height 26
paste input "QD 1 LT 8"
type input "QD 1 LT 8"
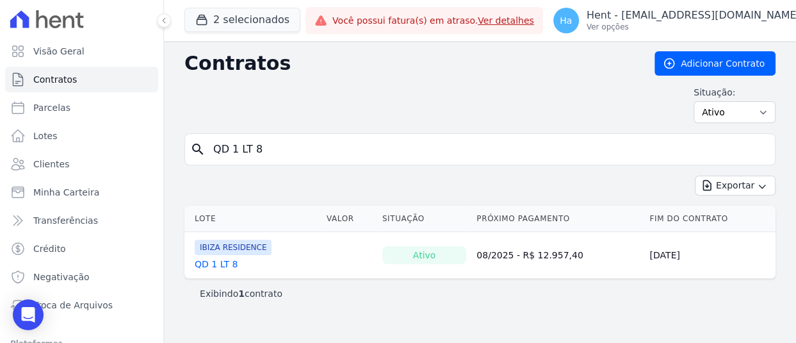
click at [224, 263] on link "QD 1 LT 8" at bounding box center [216, 263] width 43 height 13
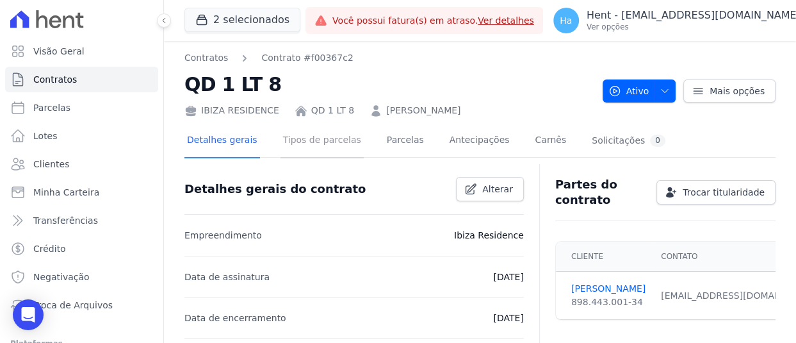
click at [314, 138] on link "Tipos de parcelas" at bounding box center [322, 141] width 83 height 34
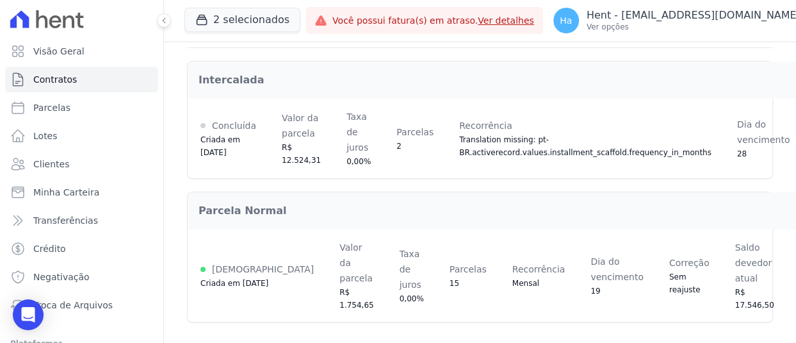
scroll to position [172, 0]
click at [234, 121] on span "Concluída" at bounding box center [234, 125] width 44 height 10
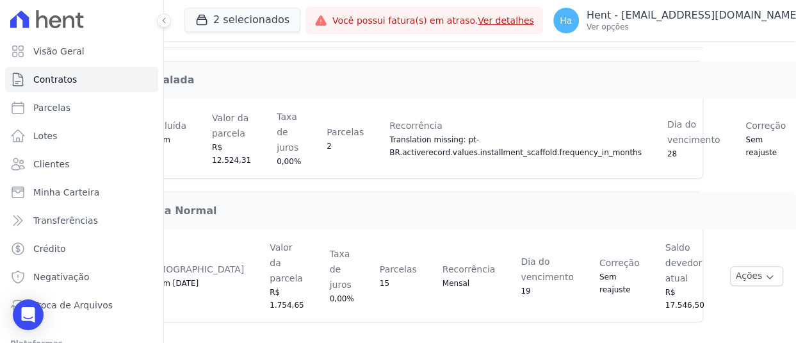
scroll to position [172, 150]
